Goal: Entertainment & Leisure: Consume media (video, audio)

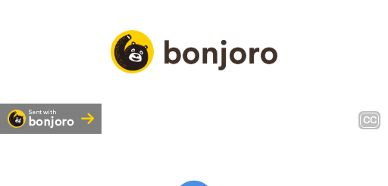
scroll to position [76, 0]
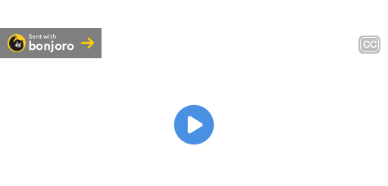
click at [190, 145] on icon "Play/Pause" at bounding box center [194, 125] width 40 height 72
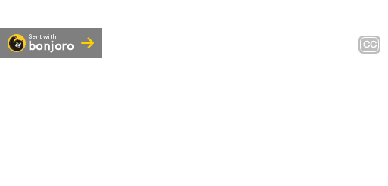
scroll to position [151, 0]
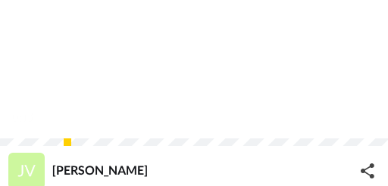
click at [97, 105] on span "So it's going to Trends their contact details, the delivery to." at bounding box center [193, 97] width 341 height 15
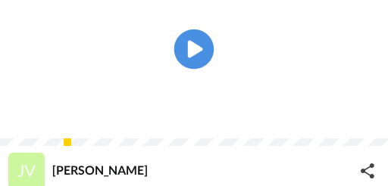
click at [189, 69] on icon at bounding box center [194, 49] width 40 height 39
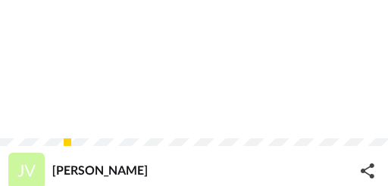
click at [101, 133] on div "0:53 / 4:57" at bounding box center [194, 123] width 388 height 32
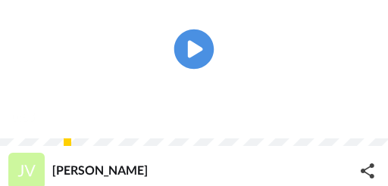
click at [184, 65] on icon at bounding box center [194, 49] width 40 height 39
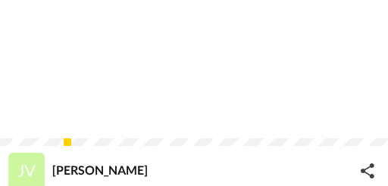
click at [167, 94] on video at bounding box center [194, 49] width 388 height 194
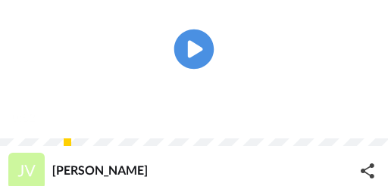
click at [182, 69] on icon at bounding box center [194, 49] width 40 height 39
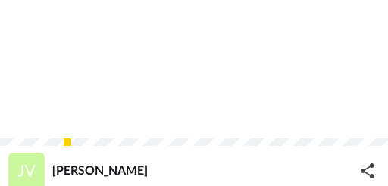
click at [225, 73] on video at bounding box center [194, 49] width 388 height 194
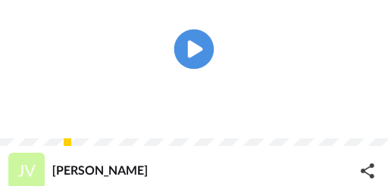
click at [185, 69] on icon at bounding box center [194, 49] width 40 height 39
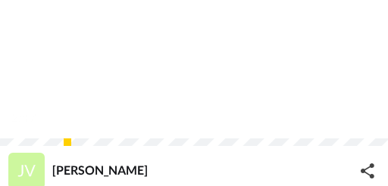
scroll to position [126, 0]
